Goal: Transaction & Acquisition: Purchase product/service

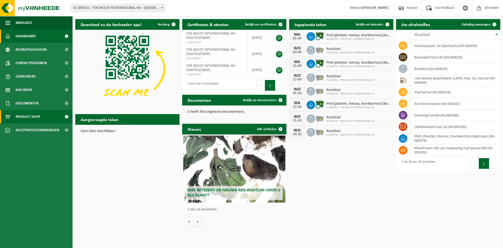
click at [28, 117] on span "Product Shop" at bounding box center [28, 116] width 24 height 13
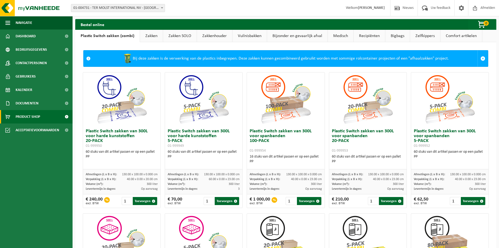
click at [150, 37] on link "Zakken" at bounding box center [151, 36] width 23 height 12
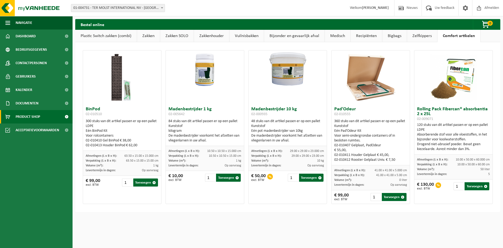
click at [150, 37] on link "Zakken" at bounding box center [148, 36] width 23 height 12
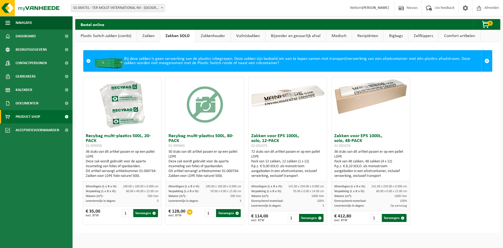
click at [149, 37] on link "Zakken" at bounding box center [148, 36] width 23 height 12
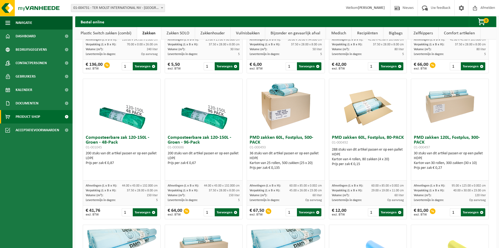
scroll to position [282, 0]
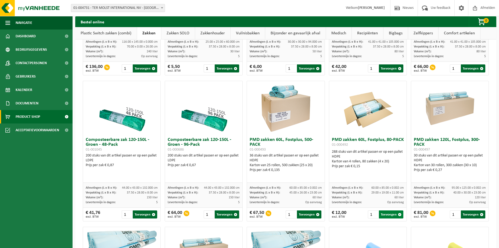
click at [398, 215] on span "button" at bounding box center [399, 214] width 3 height 3
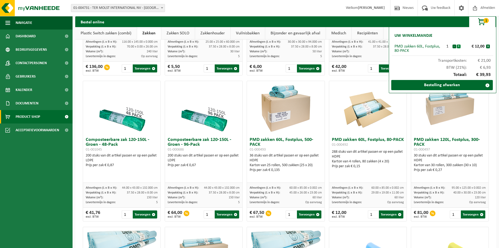
click at [459, 45] on button "+" at bounding box center [459, 47] width 4 height 4
click at [442, 84] on link "Bestelling afwerken" at bounding box center [443, 85] width 102 height 10
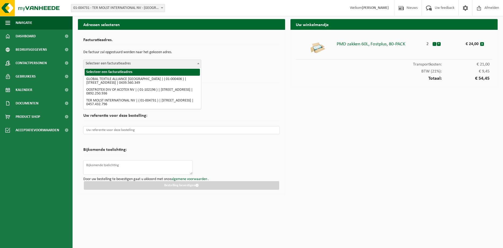
click at [171, 62] on span "Selecteer een facturatieadres" at bounding box center [143, 64] width 118 height 8
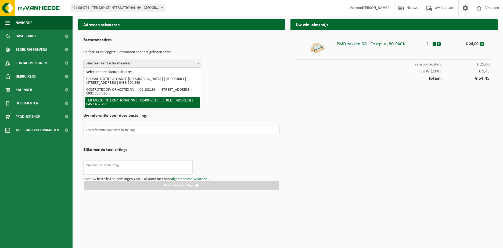
select select "8168"
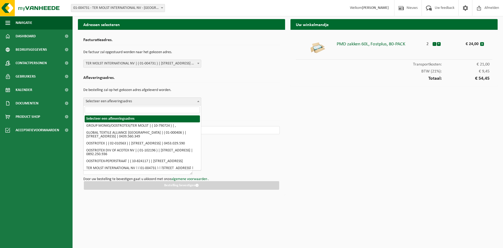
click at [148, 102] on span "Selecteer een afleveringsadres" at bounding box center [143, 102] width 118 height 8
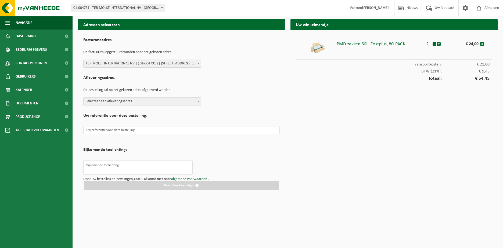
drag, startPoint x: 148, startPoint y: 101, endPoint x: 198, endPoint y: 103, distance: 49.8
click at [198, 103] on span "Selecteer een afleveringsadres" at bounding box center [142, 102] width 118 height 8
click at [193, 103] on span "Selecteer een afleveringsadres" at bounding box center [143, 102] width 118 height 8
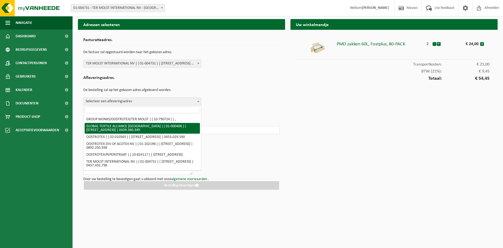
scroll to position [14, 0]
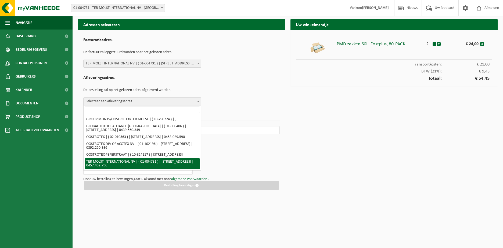
select select "8168"
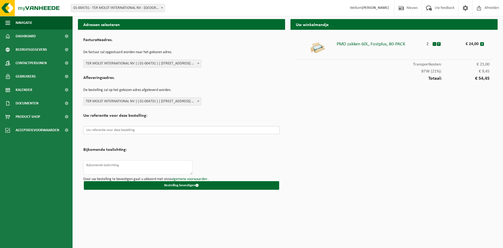
click at [118, 132] on input "text" at bounding box center [181, 130] width 197 height 8
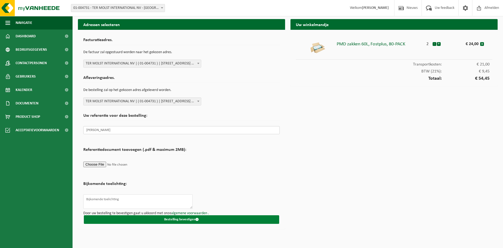
type input "Mieke Vanparys"
click at [169, 217] on button "Bestelling bevestigen" at bounding box center [181, 220] width 195 height 9
